Goal: Communication & Community: Connect with others

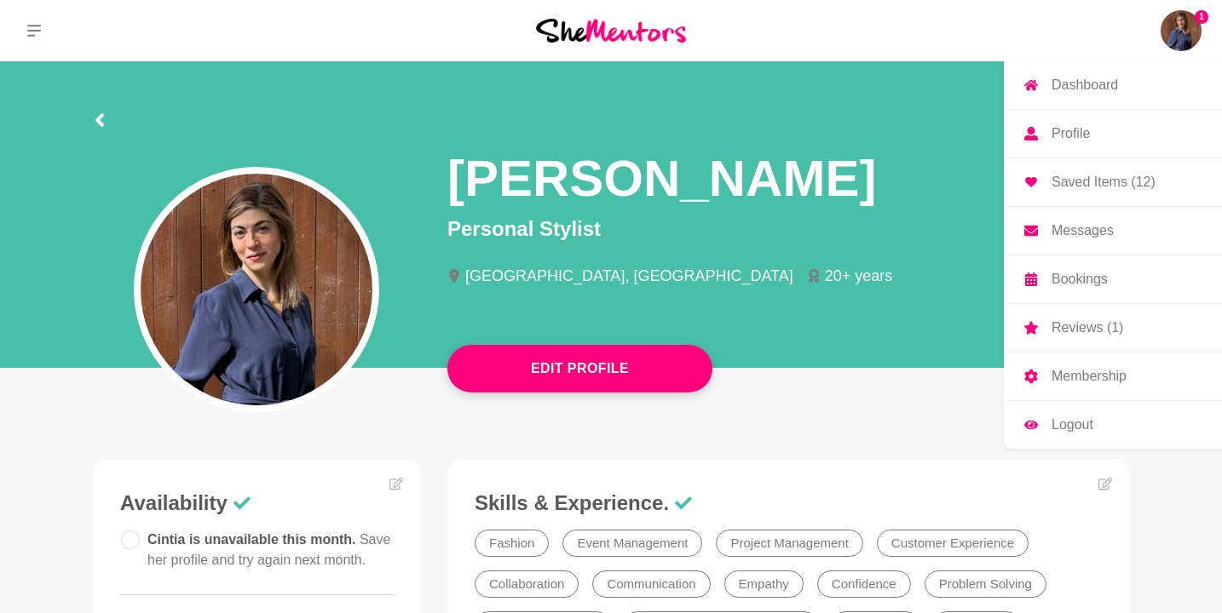
click at [1063, 324] on p "Reviews (1)" at bounding box center [1087, 328] width 72 height 14
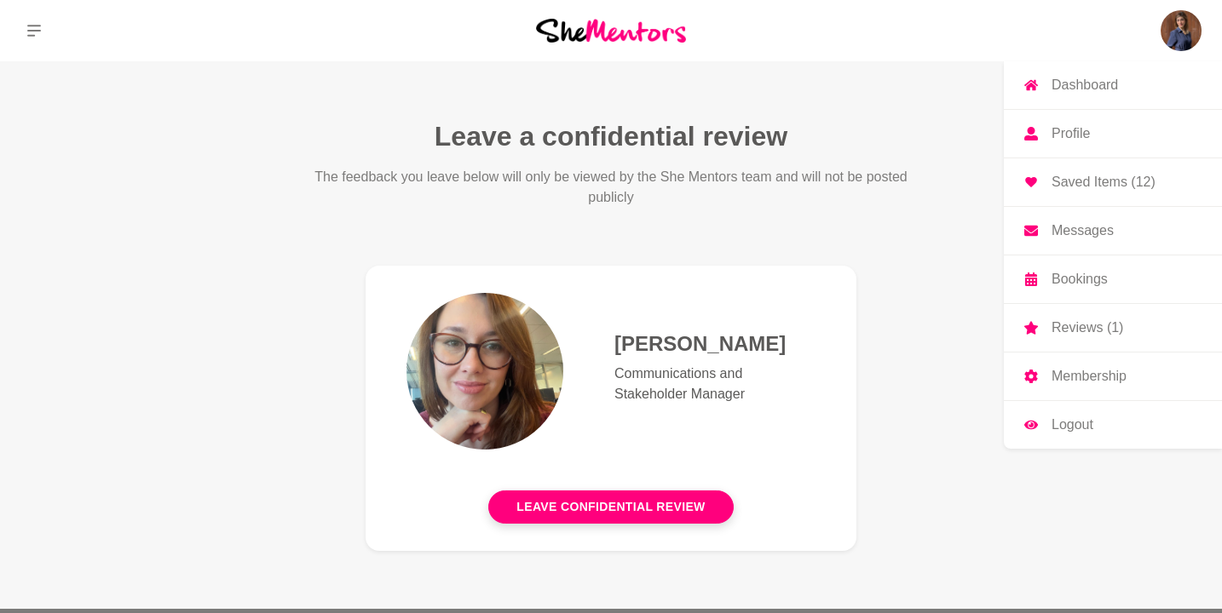
click at [1090, 238] on p "Messages" at bounding box center [1082, 231] width 62 height 14
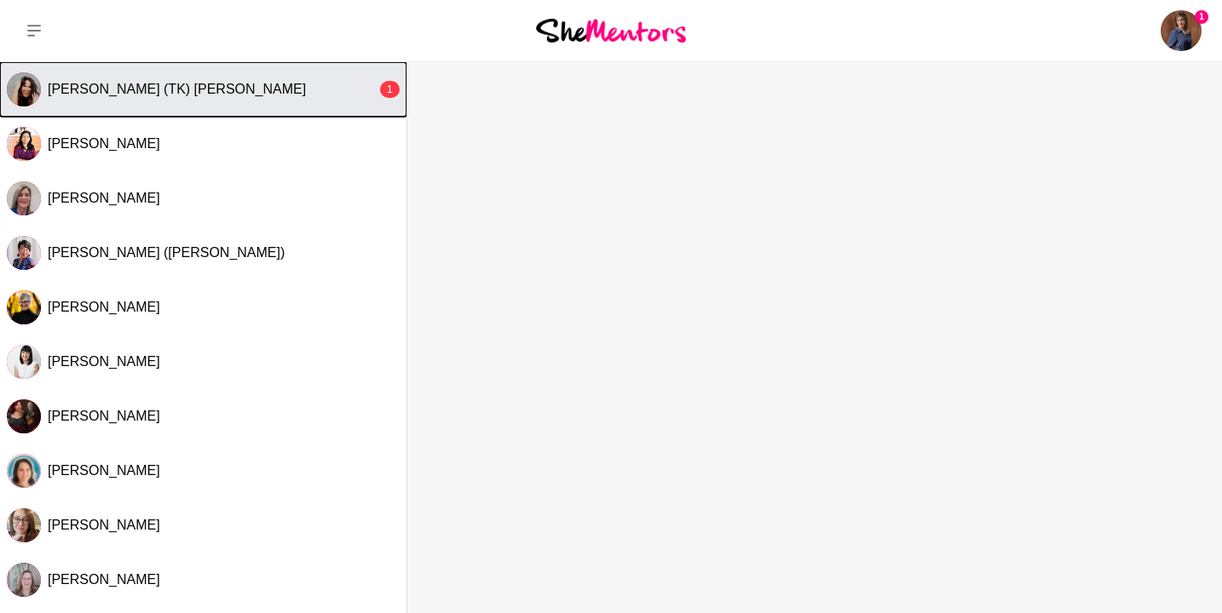
click at [55, 84] on span "[PERSON_NAME] (TK) [PERSON_NAME]" at bounding box center [177, 89] width 258 height 14
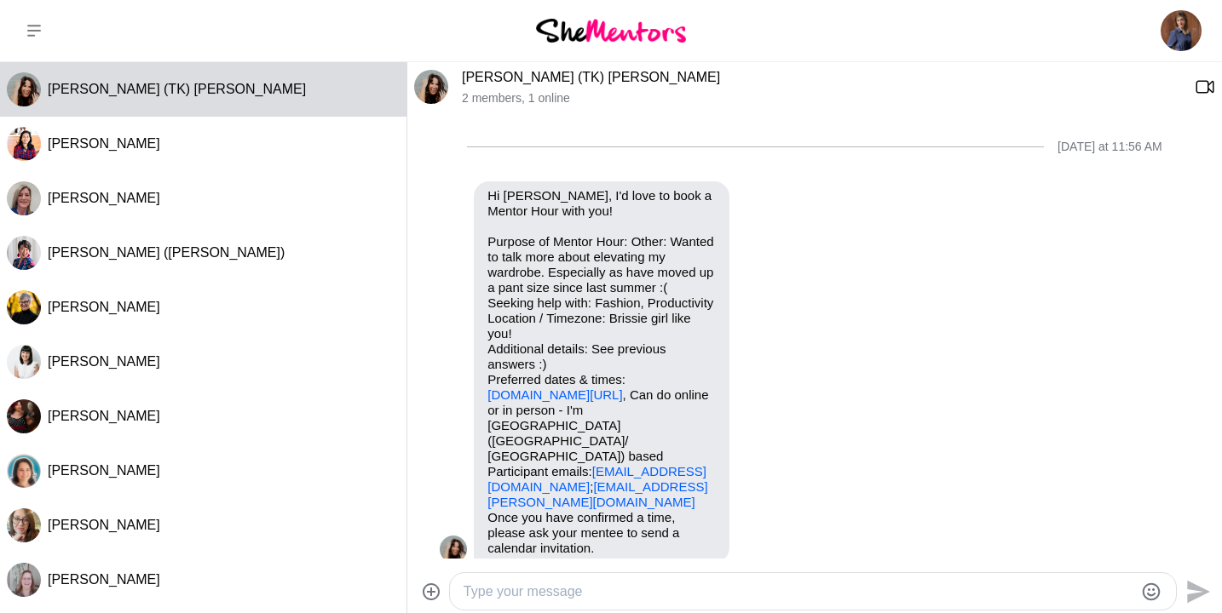
scroll to position [289, 0]
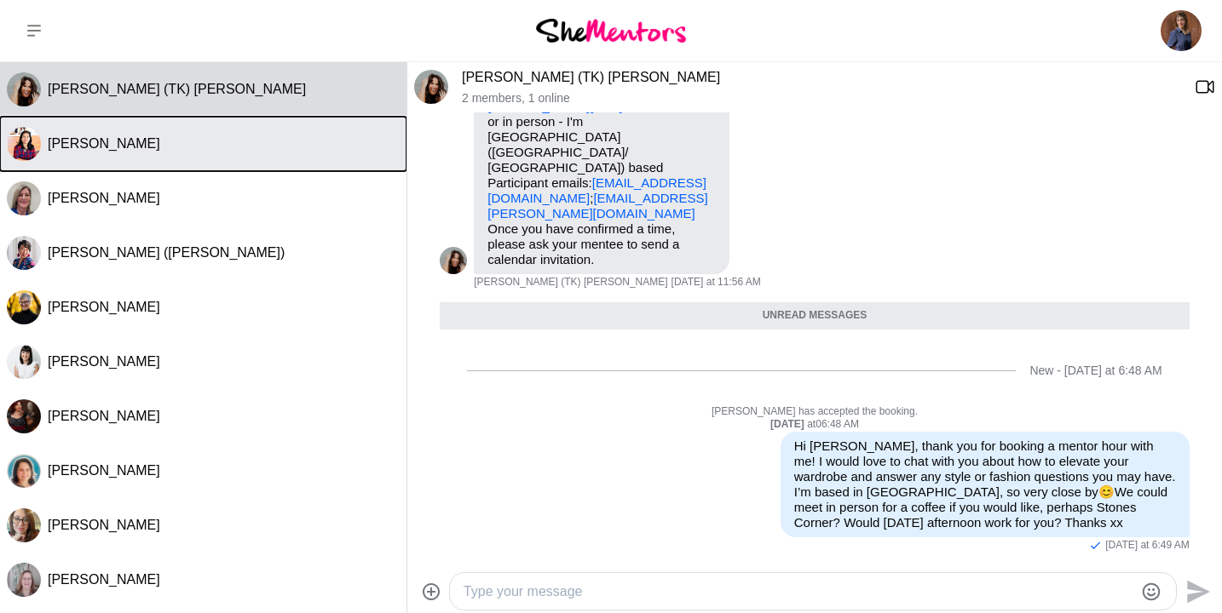
click at [112, 154] on button "[PERSON_NAME]" at bounding box center [203, 144] width 406 height 55
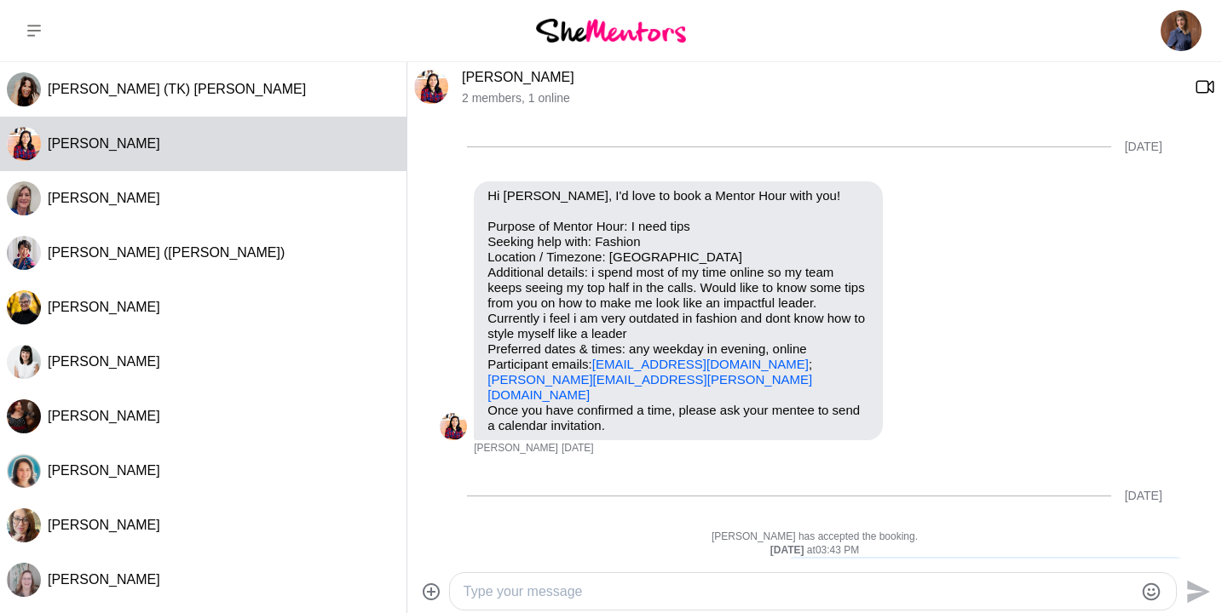
scroll to position [578, 0]
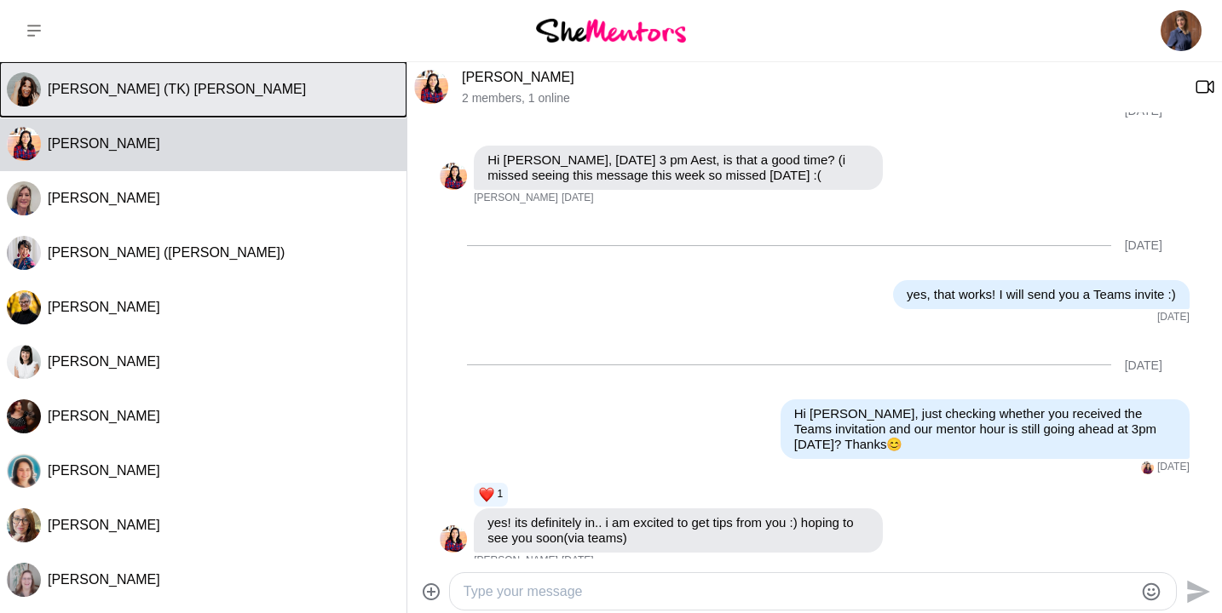
click at [124, 95] on span "[PERSON_NAME] (TK) [PERSON_NAME]" at bounding box center [177, 89] width 258 height 14
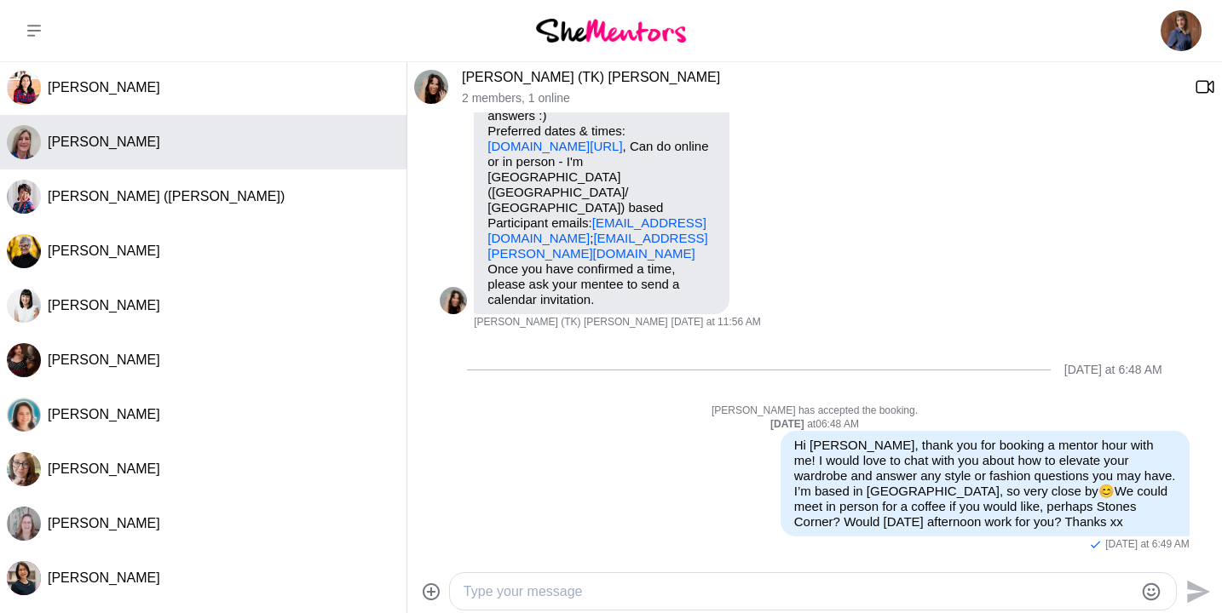
scroll to position [0, 0]
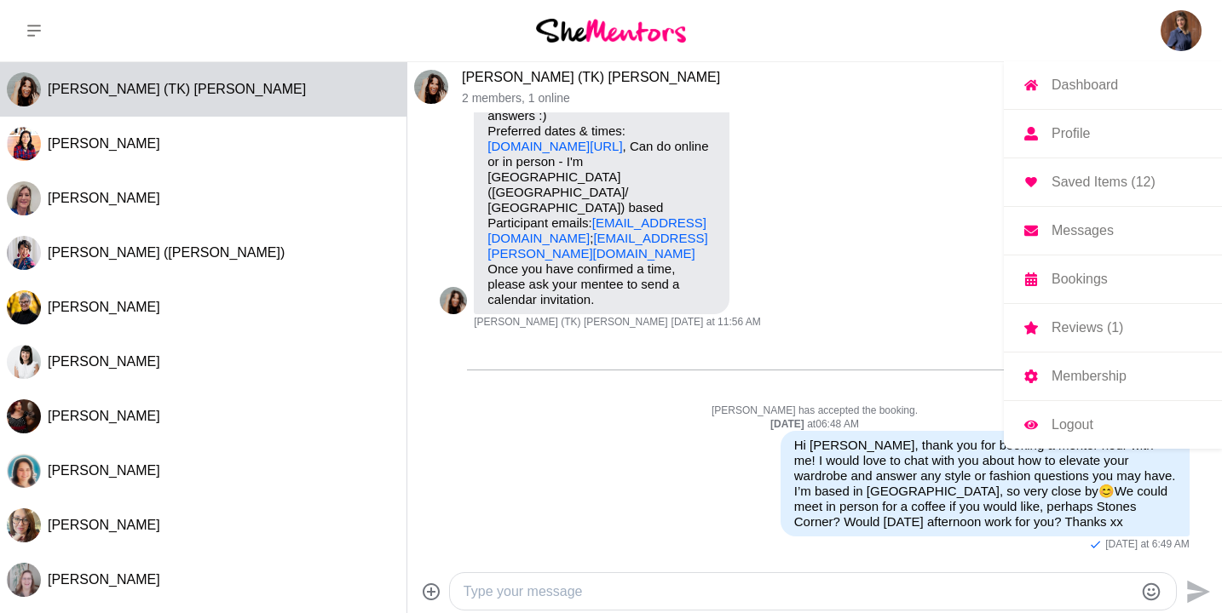
click at [1180, 23] on img at bounding box center [1180, 30] width 41 height 41
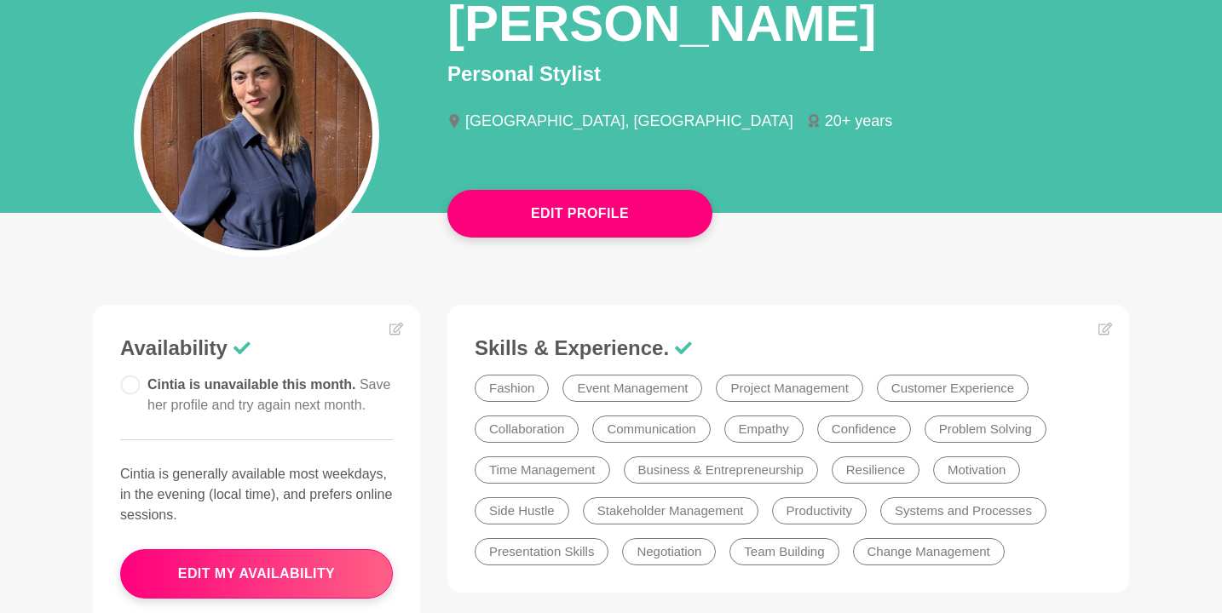
scroll to position [158, 0]
